Goal: Find specific page/section: Find specific page/section

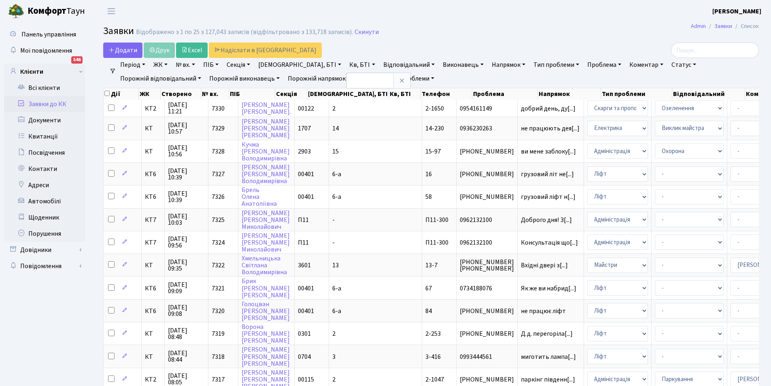
select select "25"
click at [399, 81] on icon at bounding box center [402, 80] width 6 height 6
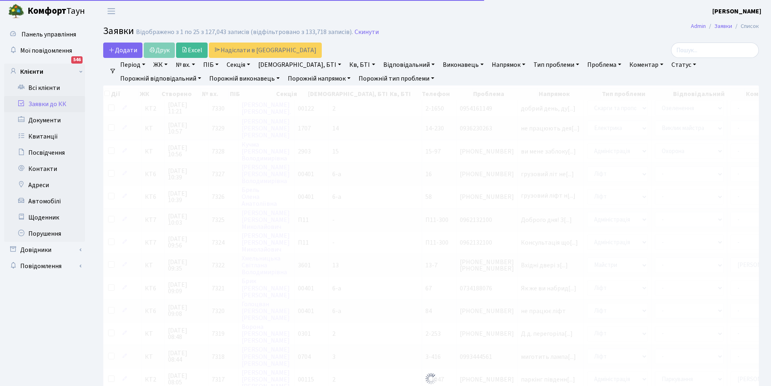
click at [439, 78] on li "Очистити фільтри" at bounding box center [472, 79] width 67 height 14
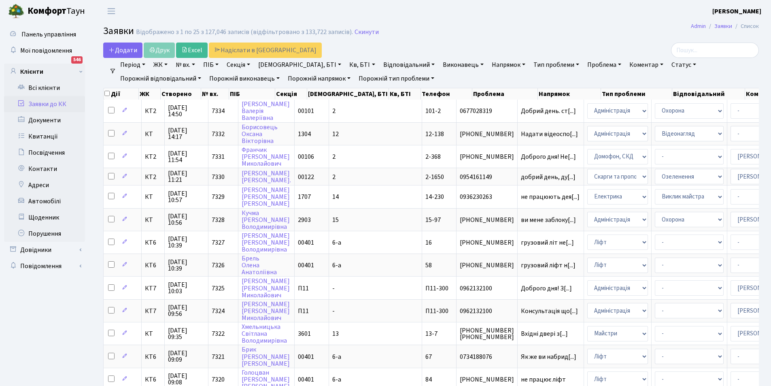
click at [215, 66] on link "ПІБ" at bounding box center [211, 65] width 22 height 14
click at [219, 85] on input "text" at bounding box center [223, 80] width 47 height 15
type input "Агеєв"
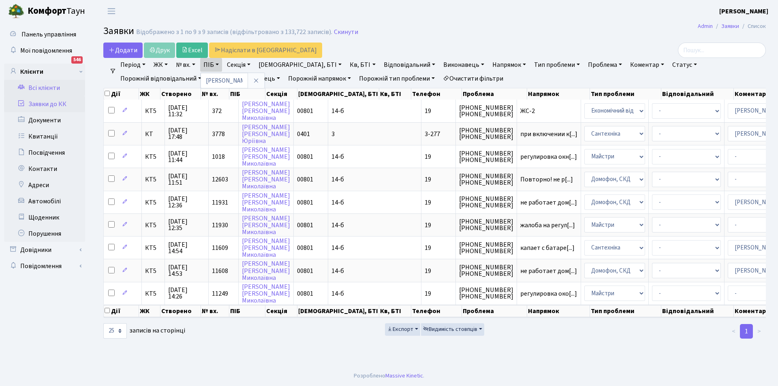
click at [47, 86] on link "Всі клієнти" at bounding box center [44, 88] width 81 height 16
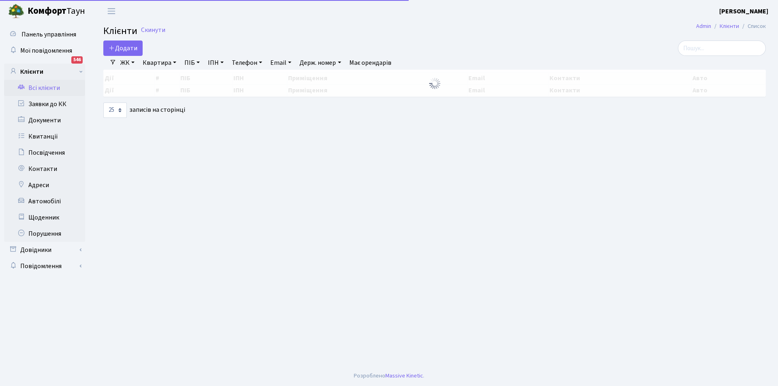
select select "25"
click at [198, 62] on link "ПІБ" at bounding box center [192, 63] width 22 height 14
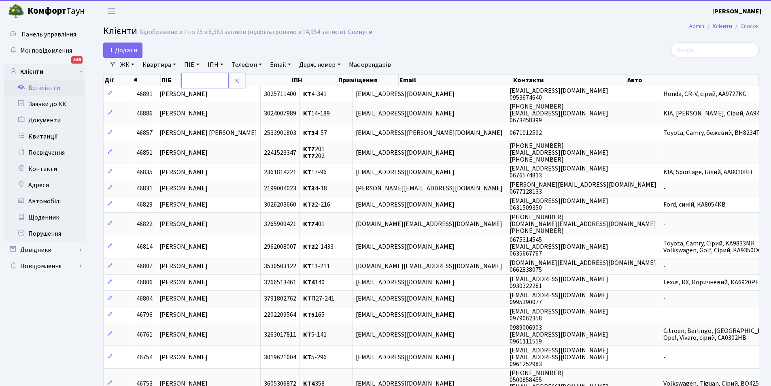
click at [203, 76] on input "text" at bounding box center [204, 80] width 47 height 15
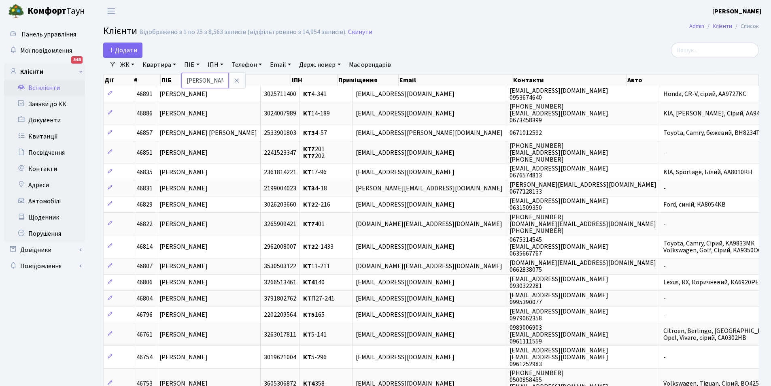
type input "Агеєв"
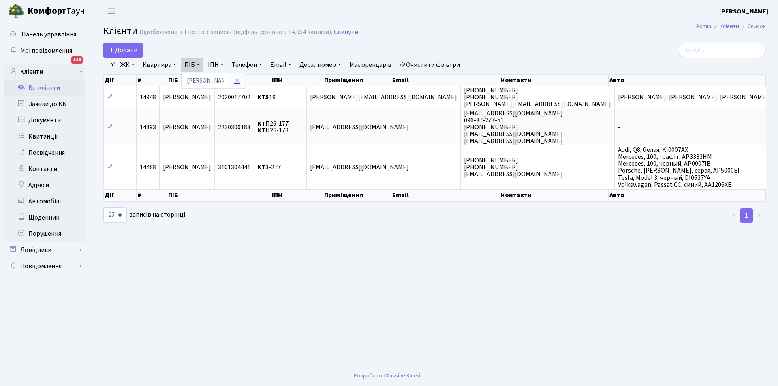
click at [235, 81] on icon at bounding box center [237, 80] width 6 height 6
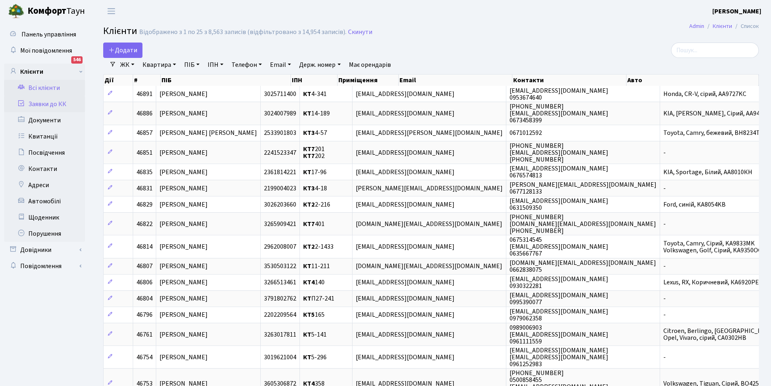
click at [60, 105] on link "Заявки до КК" at bounding box center [44, 104] width 81 height 16
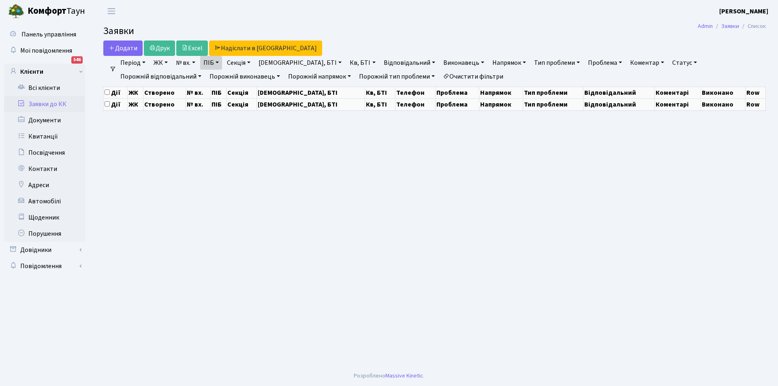
click at [217, 66] on link "ПІБ" at bounding box center [211, 63] width 22 height 14
select select "25"
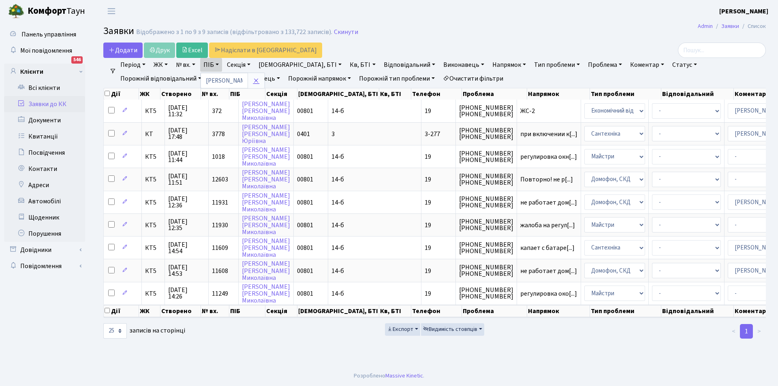
click at [259, 79] on icon at bounding box center [256, 80] width 6 height 6
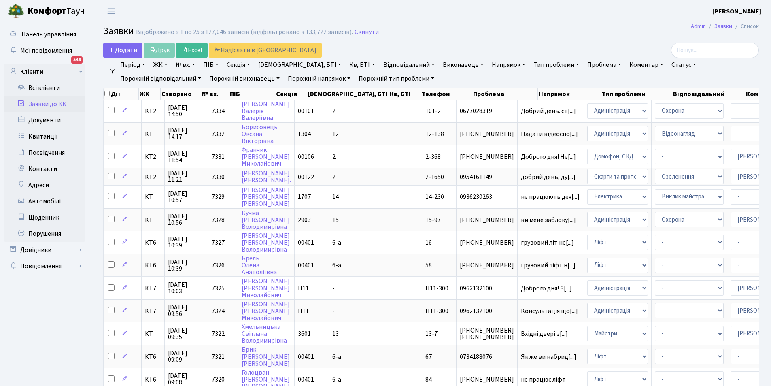
click at [168, 65] on link "ЖК" at bounding box center [160, 65] width 21 height 14
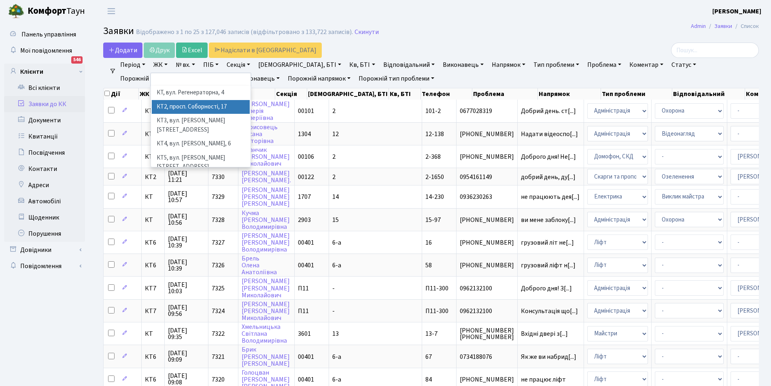
click at [181, 107] on li "КТ2, просп. Соборності, 17" at bounding box center [201, 107] width 98 height 14
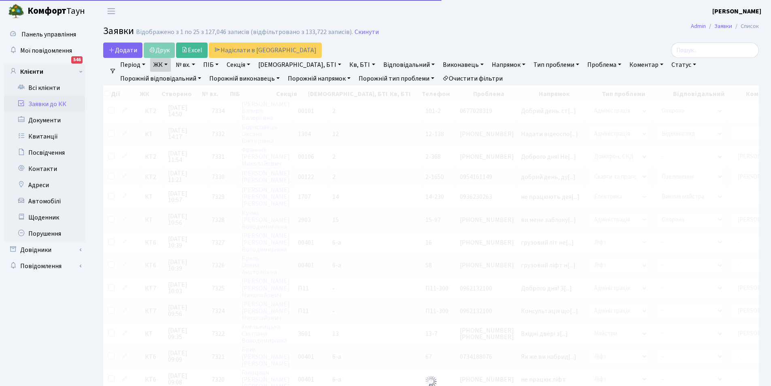
click at [346, 65] on link "Кв, БТІ" at bounding box center [362, 65] width 32 height 14
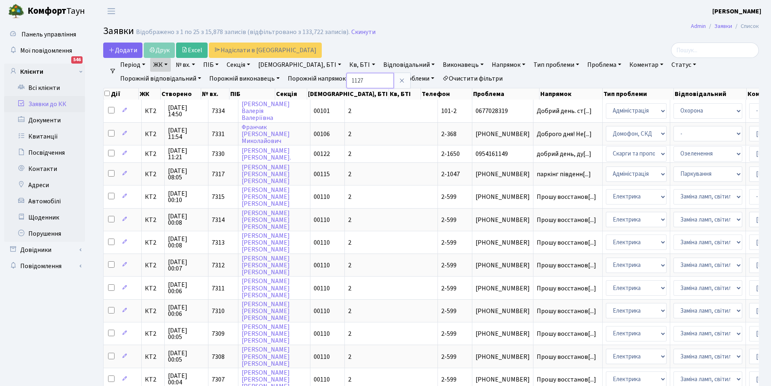
type input "1127"
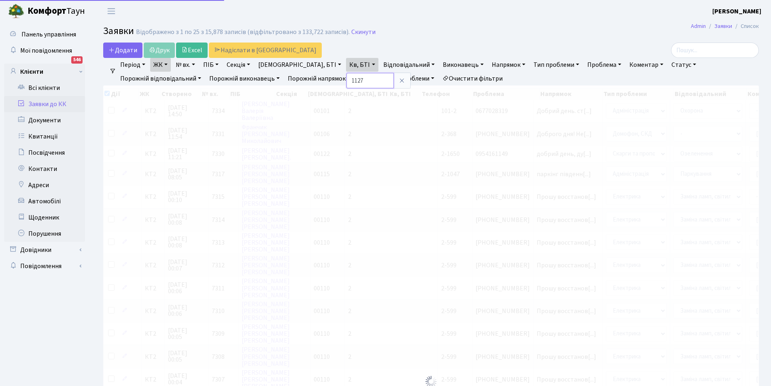
checkbox input "true"
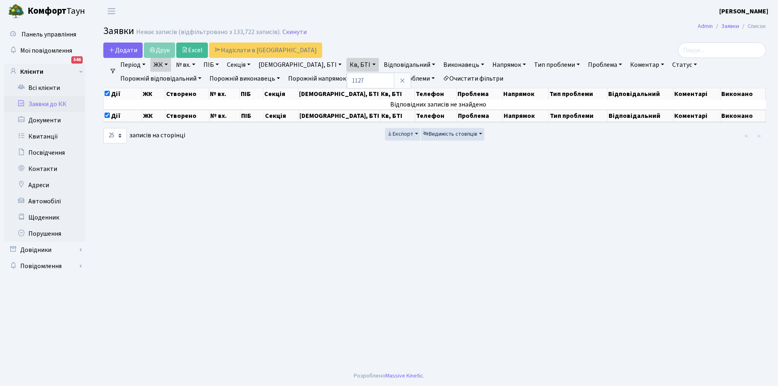
click at [164, 55] on div "Додати Друк Excel Надіслати в КАН" at bounding box center [321, 50] width 437 height 15
click at [165, 61] on link "ЖК" at bounding box center [160, 65] width 21 height 14
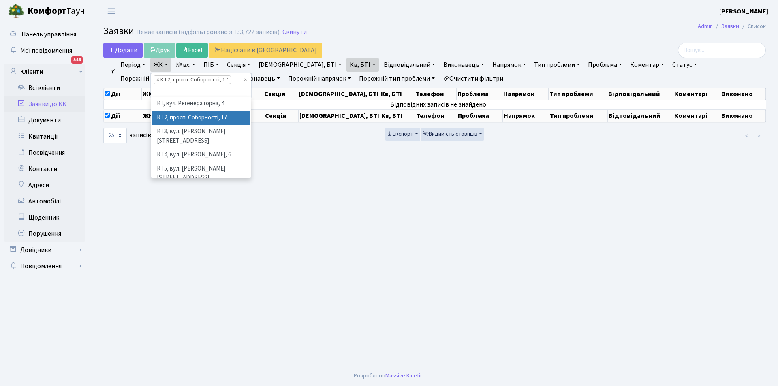
click at [190, 121] on li "КТ2, просп. Соборності, 17" at bounding box center [201, 118] width 98 height 14
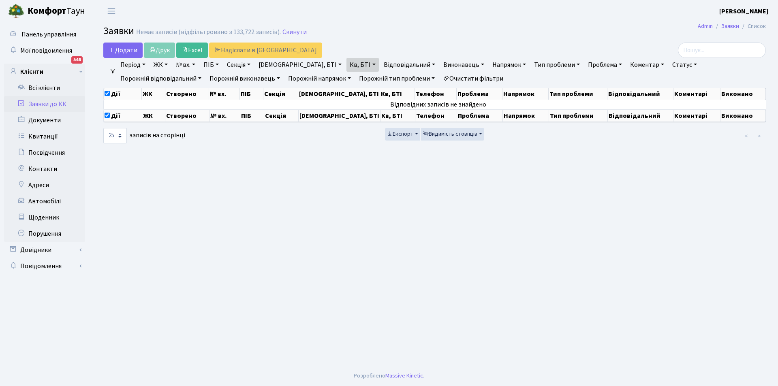
click at [439, 77] on link "Очистити фільтри" at bounding box center [472, 79] width 67 height 14
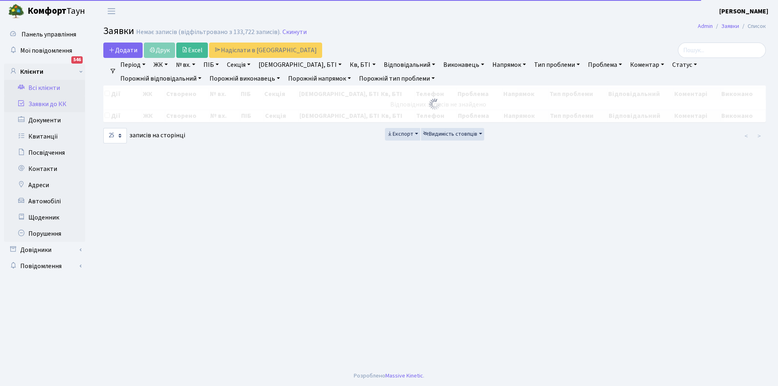
click at [45, 87] on link "Всі клієнти" at bounding box center [44, 88] width 81 height 16
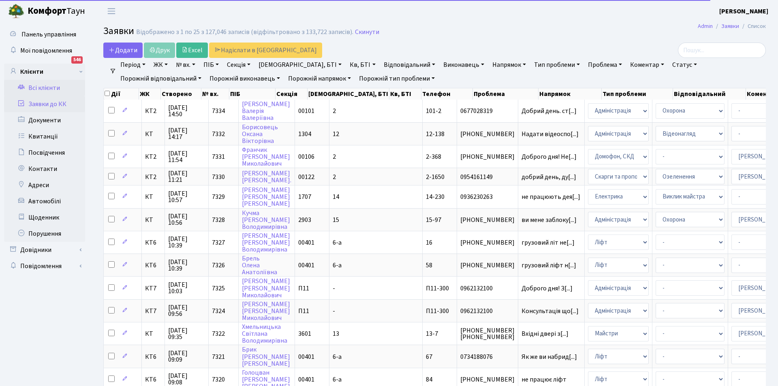
checkbox input "false"
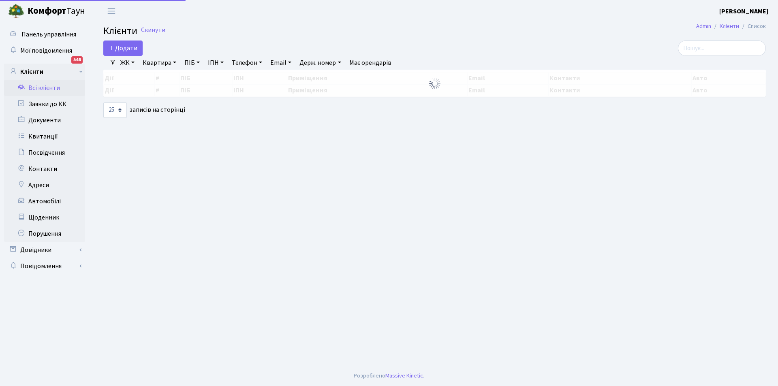
select select "25"
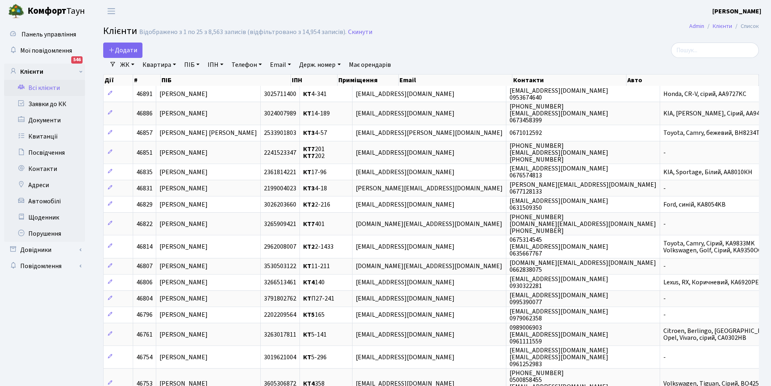
click at [41, 89] on link "Всі клієнти" at bounding box center [44, 88] width 81 height 16
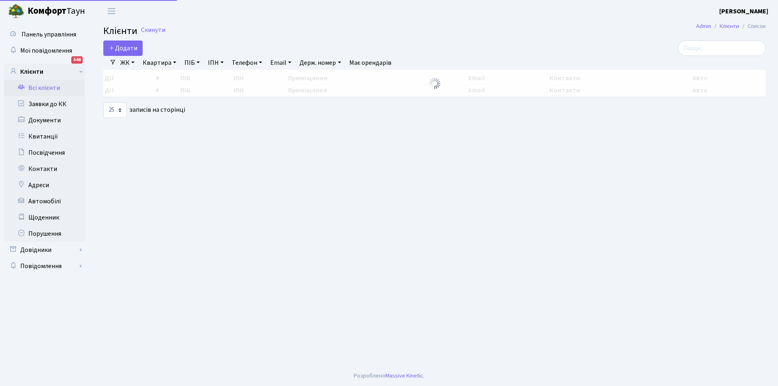
select select "25"
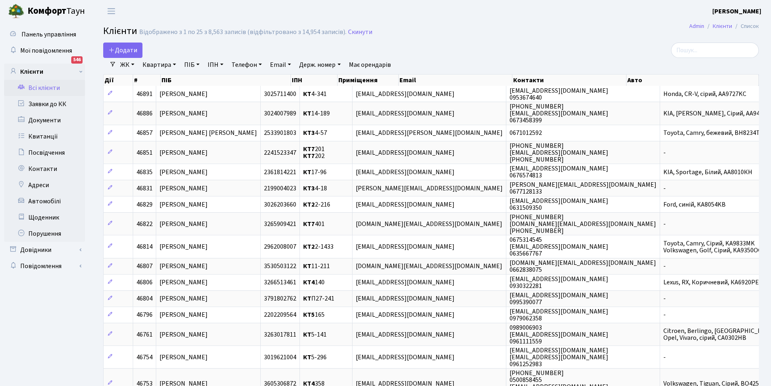
click at [149, 68] on link "Квартира" at bounding box center [159, 65] width 40 height 14
click at [158, 83] on input "text" at bounding box center [163, 80] width 47 height 15
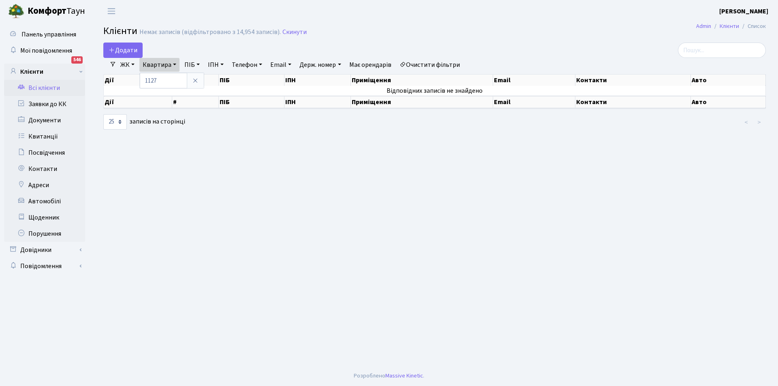
click at [133, 67] on link "ЖК" at bounding box center [127, 65] width 21 height 14
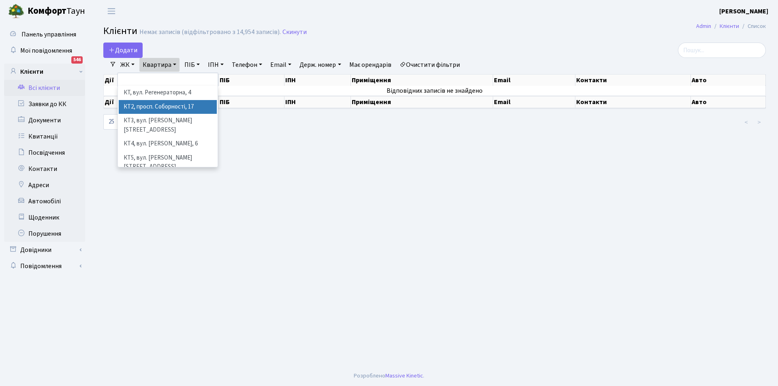
click at [137, 105] on li "КТ2, просп. Соборності, 17" at bounding box center [168, 107] width 98 height 14
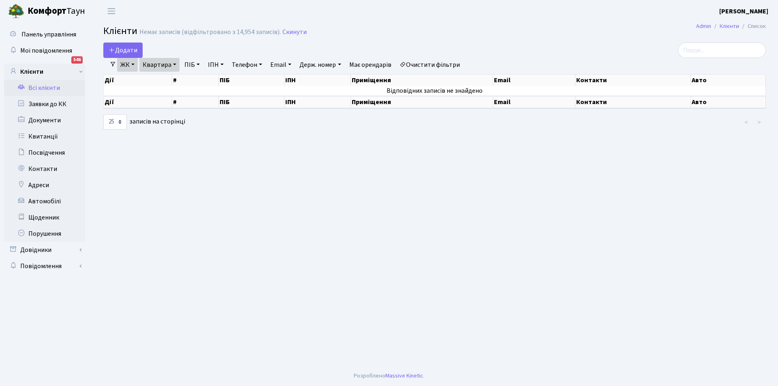
click at [162, 65] on link "Квартира" at bounding box center [159, 65] width 40 height 14
click at [443, 66] on link "Очистити фільтри" at bounding box center [429, 65] width 67 height 14
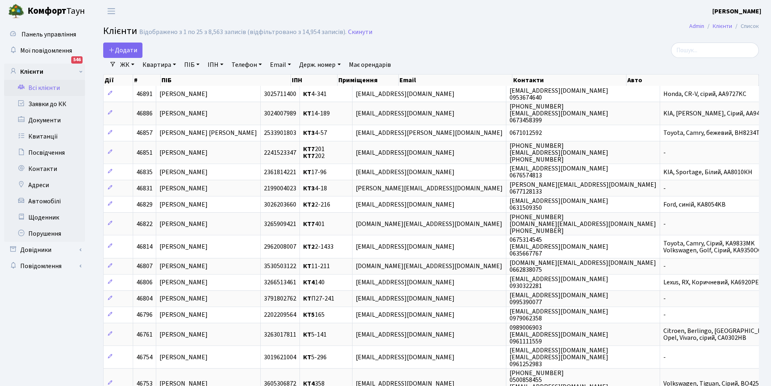
click at [154, 67] on link "Квартира" at bounding box center [159, 65] width 40 height 14
click at [159, 78] on input "text" at bounding box center [163, 80] width 47 height 15
type input "1127"
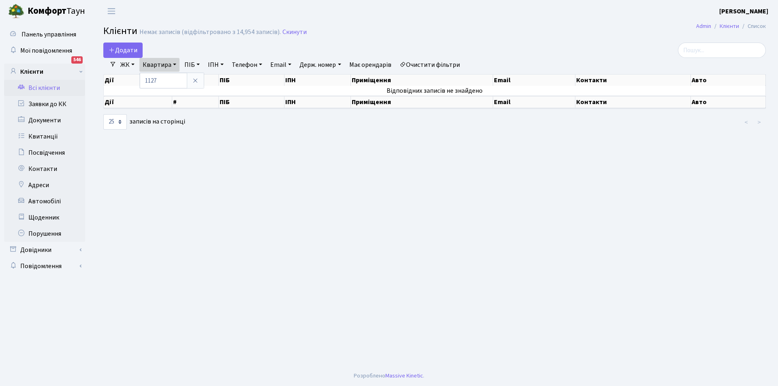
click at [38, 89] on link "Всі клієнти" at bounding box center [44, 88] width 81 height 16
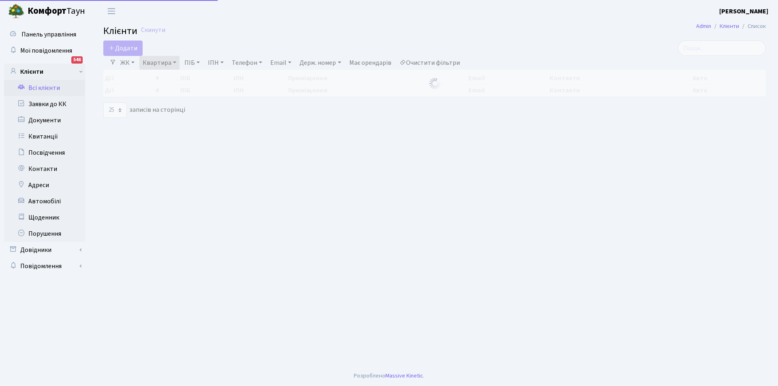
select select "25"
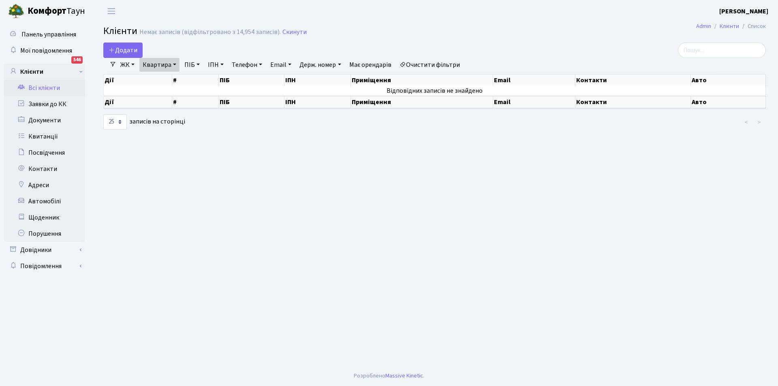
click at [435, 64] on link "Очистити фільтри" at bounding box center [429, 65] width 67 height 14
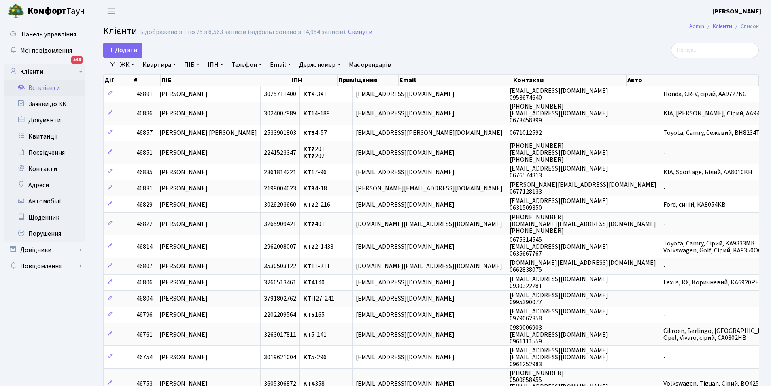
click at [129, 61] on link "ЖК" at bounding box center [127, 65] width 21 height 14
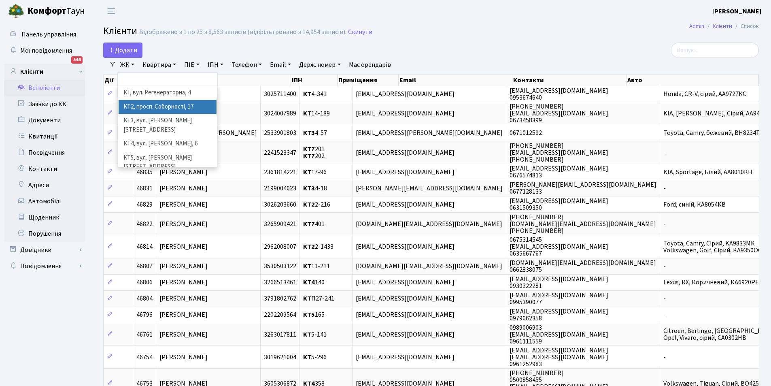
click at [143, 104] on li "КТ2, просп. Соборності, 17" at bounding box center [168, 107] width 98 height 14
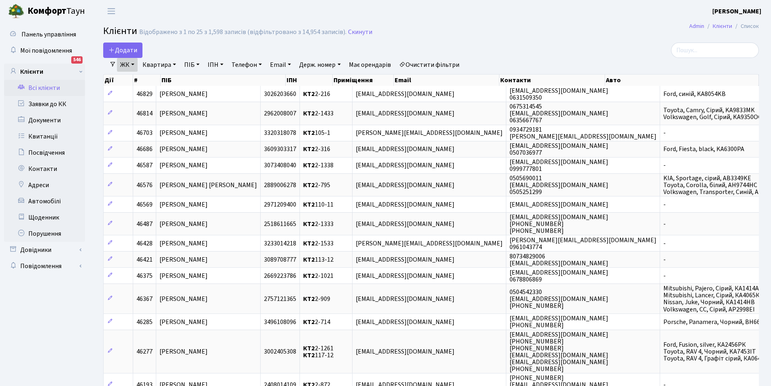
click at [168, 67] on link "Квартира" at bounding box center [159, 65] width 40 height 14
type input "1127"
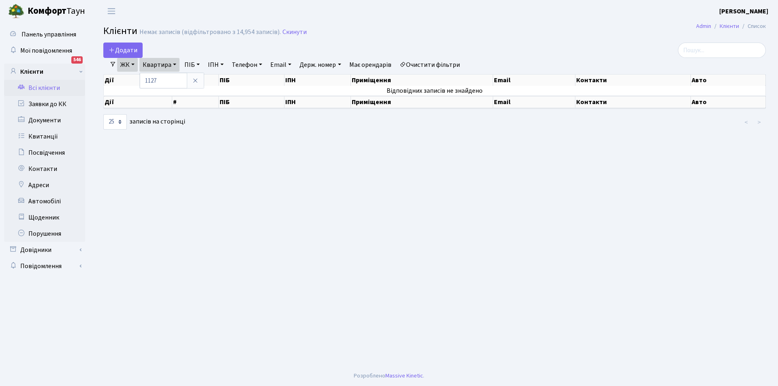
click at [425, 64] on link "Очистити фільтри" at bounding box center [429, 65] width 67 height 14
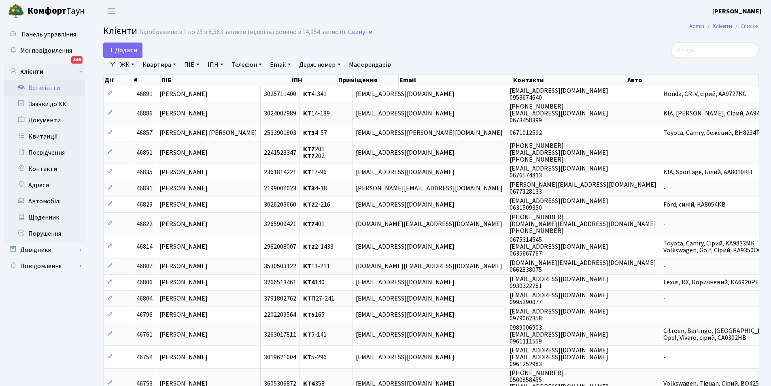
click at [66, 88] on link "Всі клієнти" at bounding box center [44, 88] width 81 height 16
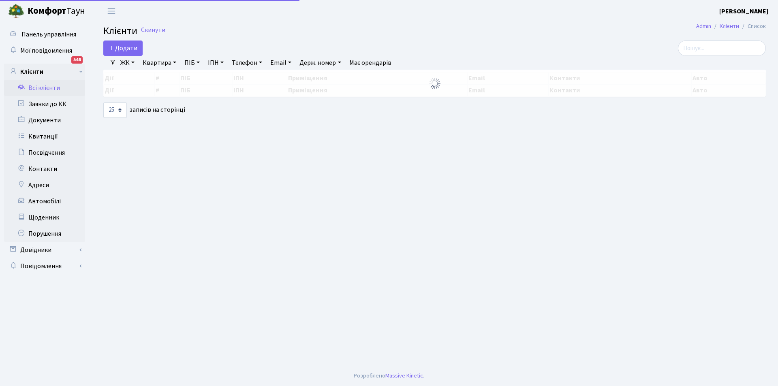
select select "25"
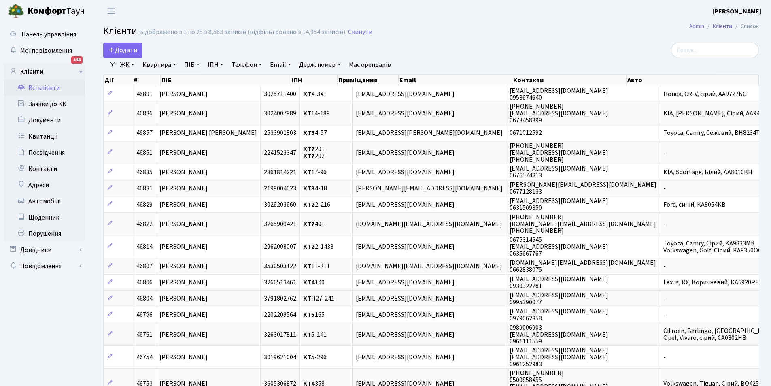
click at [160, 65] on link "Квартира" at bounding box center [159, 65] width 40 height 14
click at [50, 87] on link "Всі клієнти" at bounding box center [44, 88] width 81 height 16
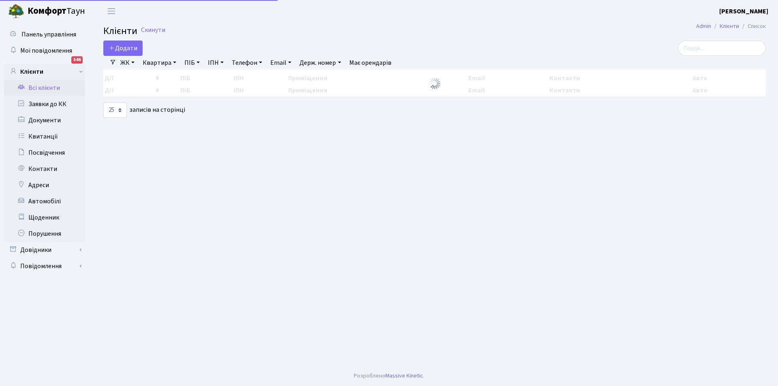
select select "25"
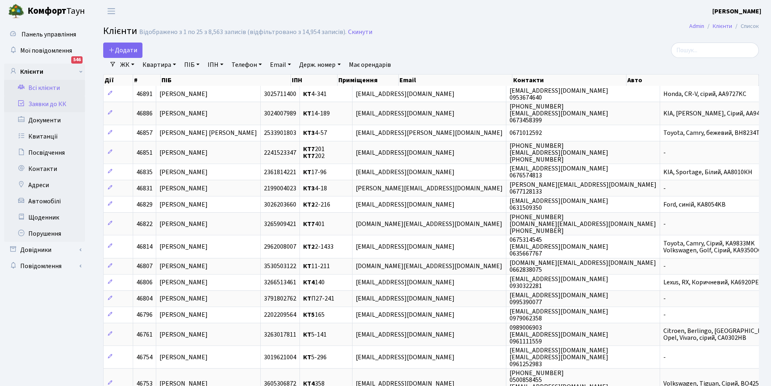
click at [51, 108] on link "Заявки до КК" at bounding box center [44, 104] width 81 height 16
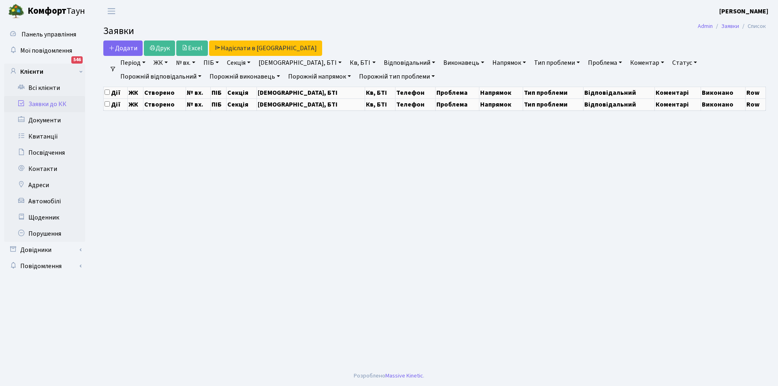
select select "25"
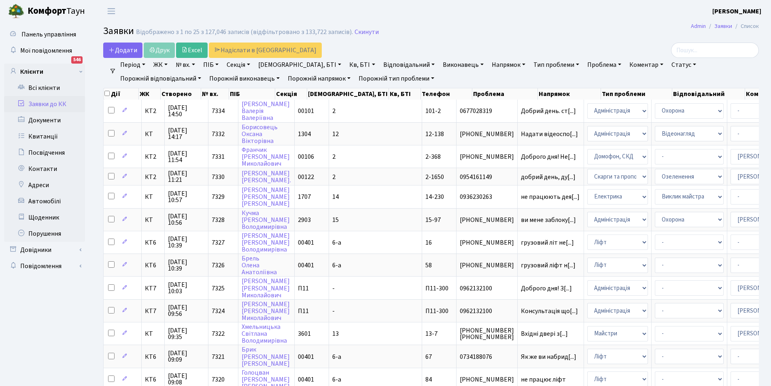
click at [164, 62] on link "ЖК" at bounding box center [160, 65] width 21 height 14
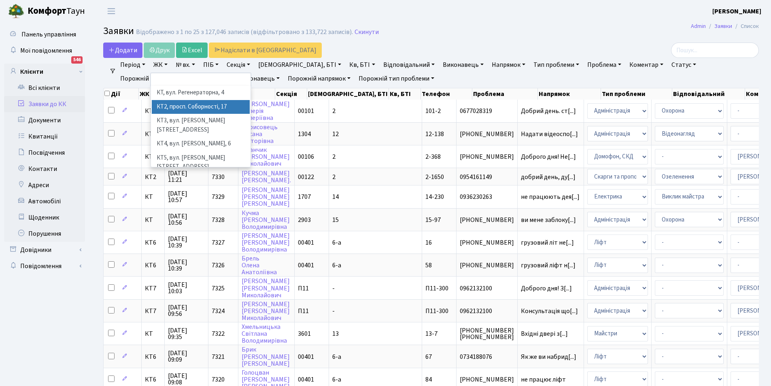
click at [186, 108] on li "КТ2, просп. Соборності, 17" at bounding box center [201, 107] width 98 height 14
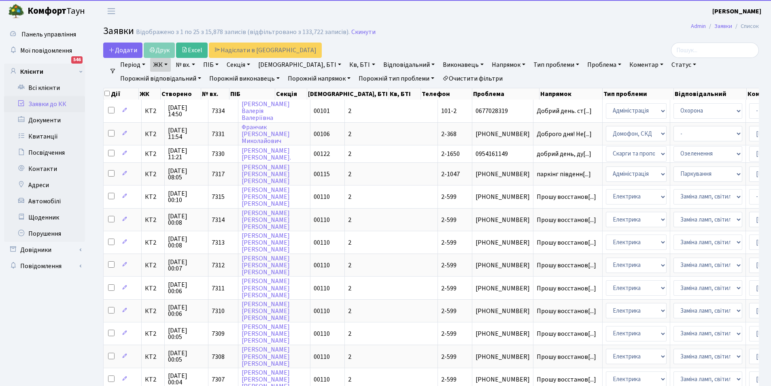
click at [346, 64] on link "Кв, БТІ" at bounding box center [362, 65] width 32 height 14
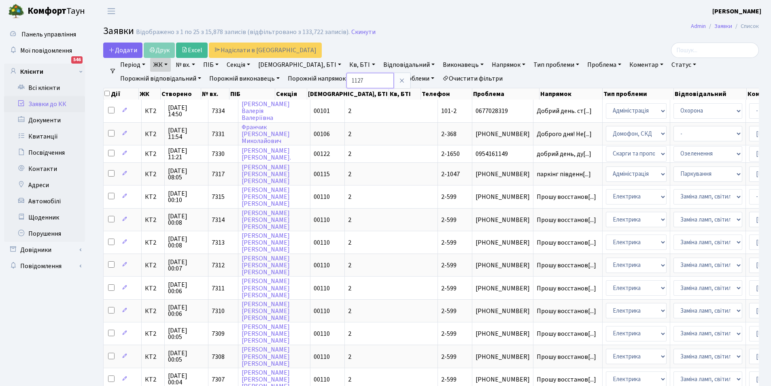
type input "1127"
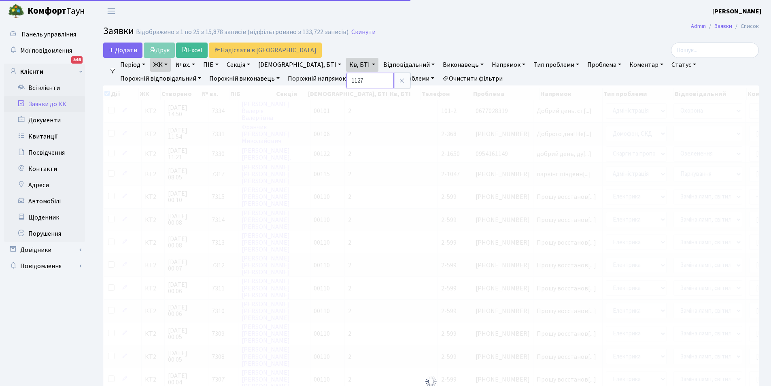
checkbox input "true"
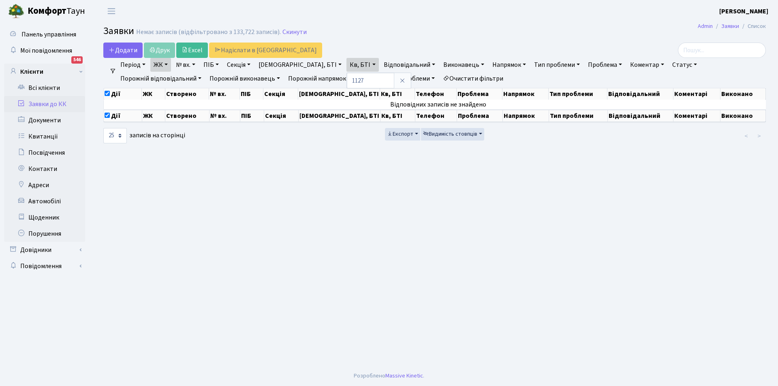
click at [439, 80] on link "Очистити фільтри" at bounding box center [472, 79] width 67 height 14
select select
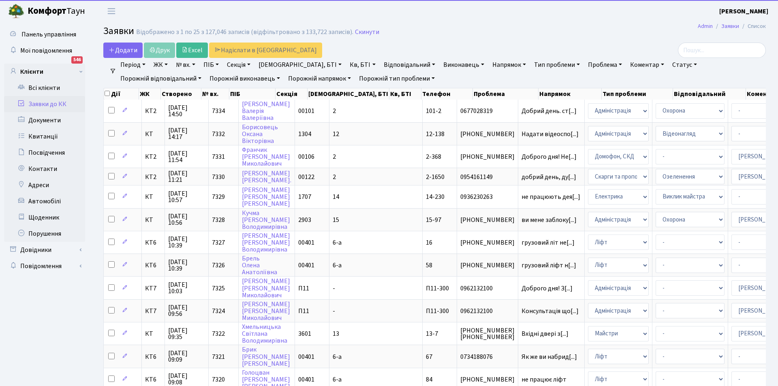
checkbox input "false"
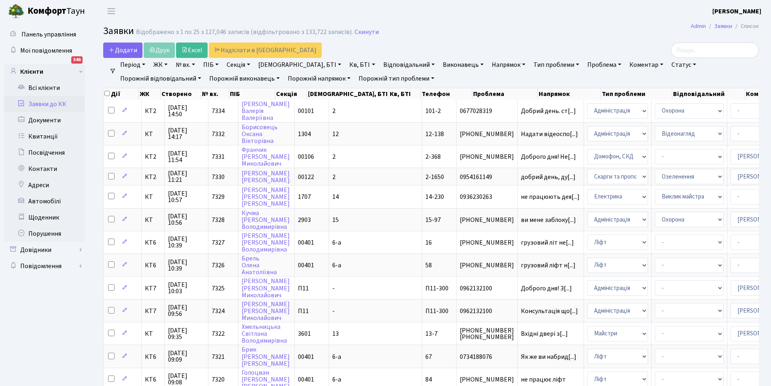
click at [158, 62] on link "ЖК" at bounding box center [160, 65] width 21 height 14
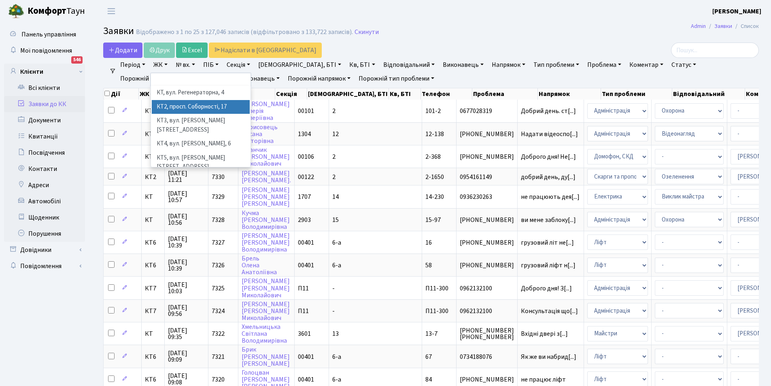
click at [190, 110] on li "КТ2, просп. Соборності, 17" at bounding box center [201, 107] width 98 height 14
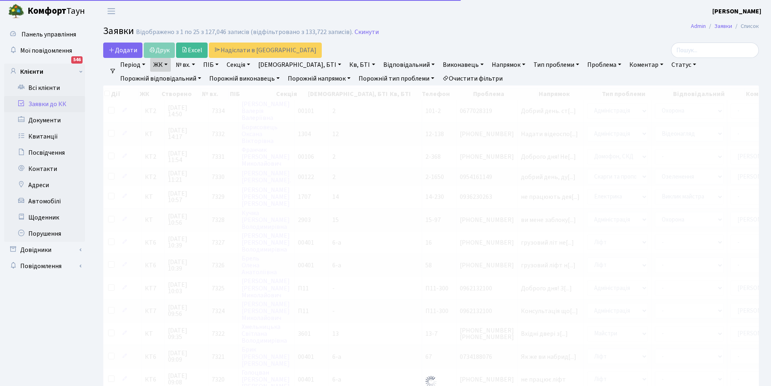
click at [346, 64] on link "Кв, БТІ" at bounding box center [362, 65] width 32 height 14
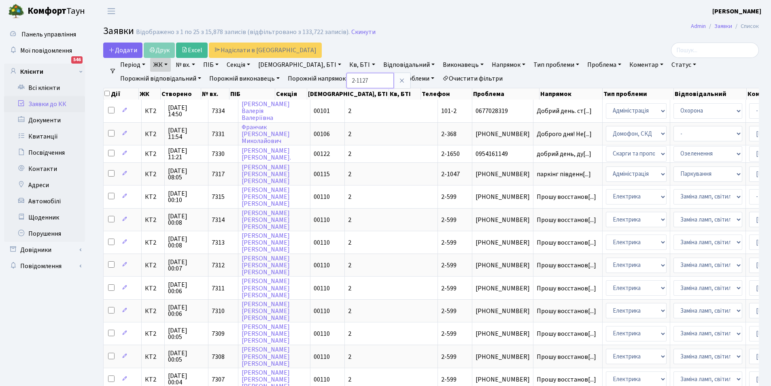
type input "2-1127"
